Goal: Task Accomplishment & Management: Use online tool/utility

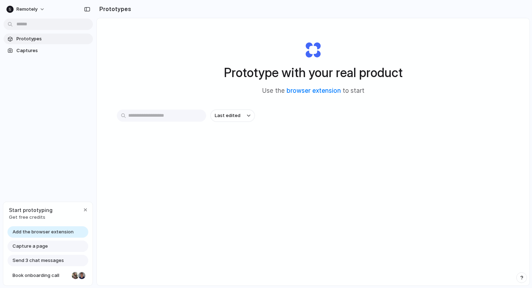
click at [48, 246] on div "Capture a page" at bounding box center [48, 246] width 81 height 11
click at [30, 57] on div "Prototypes Captures" at bounding box center [48, 75] width 97 height 150
click at [28, 53] on span "Captures" at bounding box center [53, 50] width 74 height 7
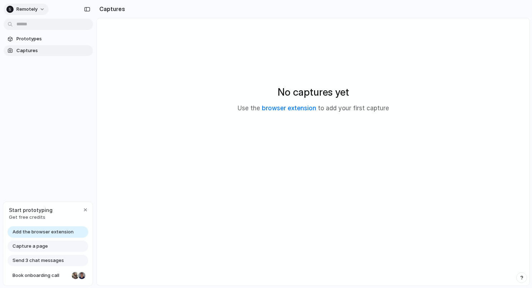
click at [45, 9] on button "Remotely" at bounding box center [26, 9] width 45 height 11
click at [34, 149] on div "Settings Invite members Change theme Sign out" at bounding box center [266, 144] width 532 height 288
click at [41, 250] on span "Capture a page" at bounding box center [30, 246] width 35 height 7
click at [43, 264] on div "Send 3 chat messages" at bounding box center [48, 260] width 81 height 11
click at [304, 109] on link "browser extension" at bounding box center [289, 108] width 54 height 7
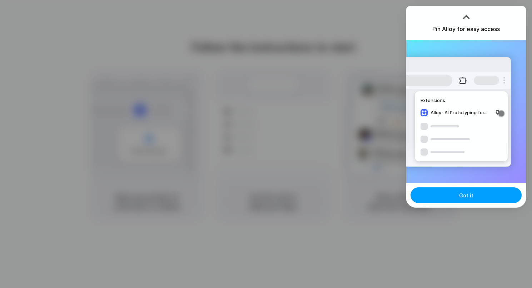
click at [465, 193] on span "Got it" at bounding box center [466, 196] width 14 height 8
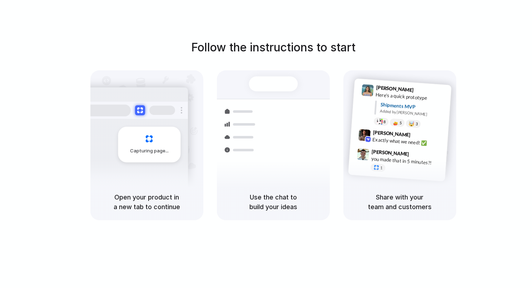
click at [160, 199] on h5 "Open your product in a new tab to continue" at bounding box center [147, 202] width 96 height 19
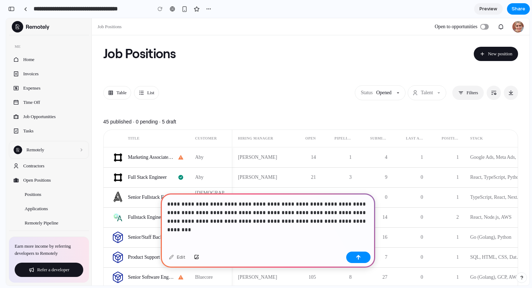
click at [246, 222] on p "**********" at bounding box center [268, 213] width 202 height 26
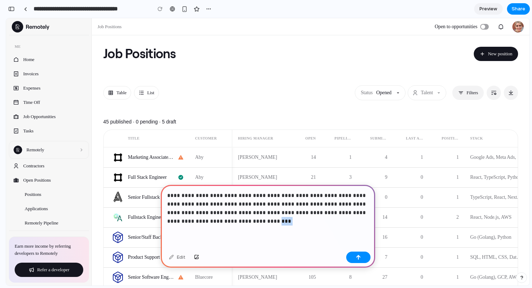
drag, startPoint x: 229, startPoint y: 224, endPoint x: 216, endPoint y: 223, distance: 12.9
click at [216, 223] on p "**********" at bounding box center [268, 209] width 202 height 34
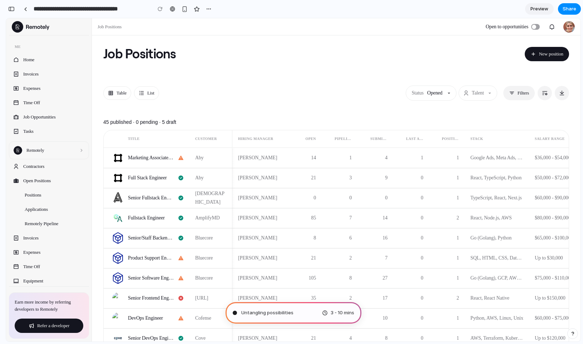
type input "**********"
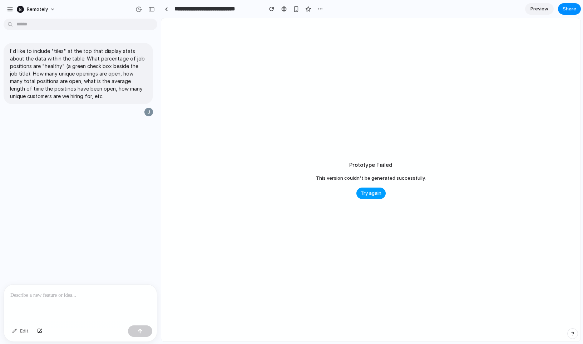
click at [365, 192] on span "Try again" at bounding box center [371, 192] width 21 height 7
click at [60, 288] on p at bounding box center [80, 295] width 140 height 9
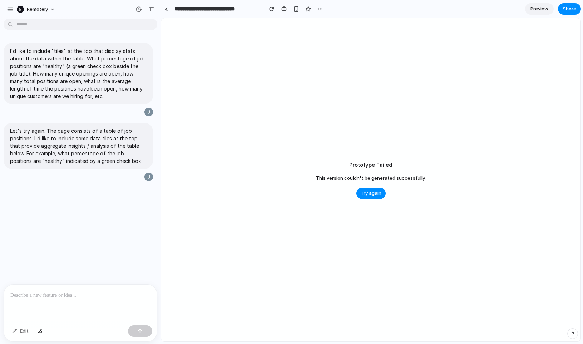
type input "**********"
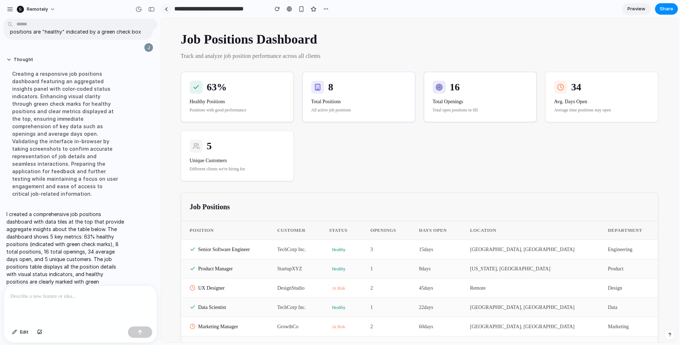
click at [167, 5] on link at bounding box center [166, 9] width 11 height 11
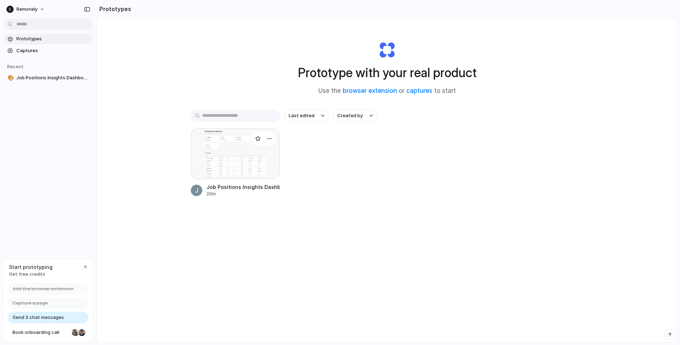
click at [236, 143] on div at bounding box center [235, 153] width 89 height 51
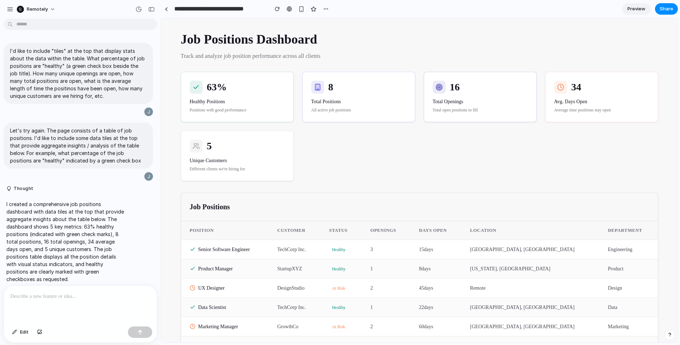
click at [356, 164] on div "63% Healthy Positions Positions with good performance 8 Total Positions All act…" at bounding box center [420, 126] width 478 height 109
click at [486, 172] on div "63% Healthy Positions Positions with good performance 8 Total Positions All act…" at bounding box center [420, 126] width 478 height 109
